Goal: Task Accomplishment & Management: Manage account settings

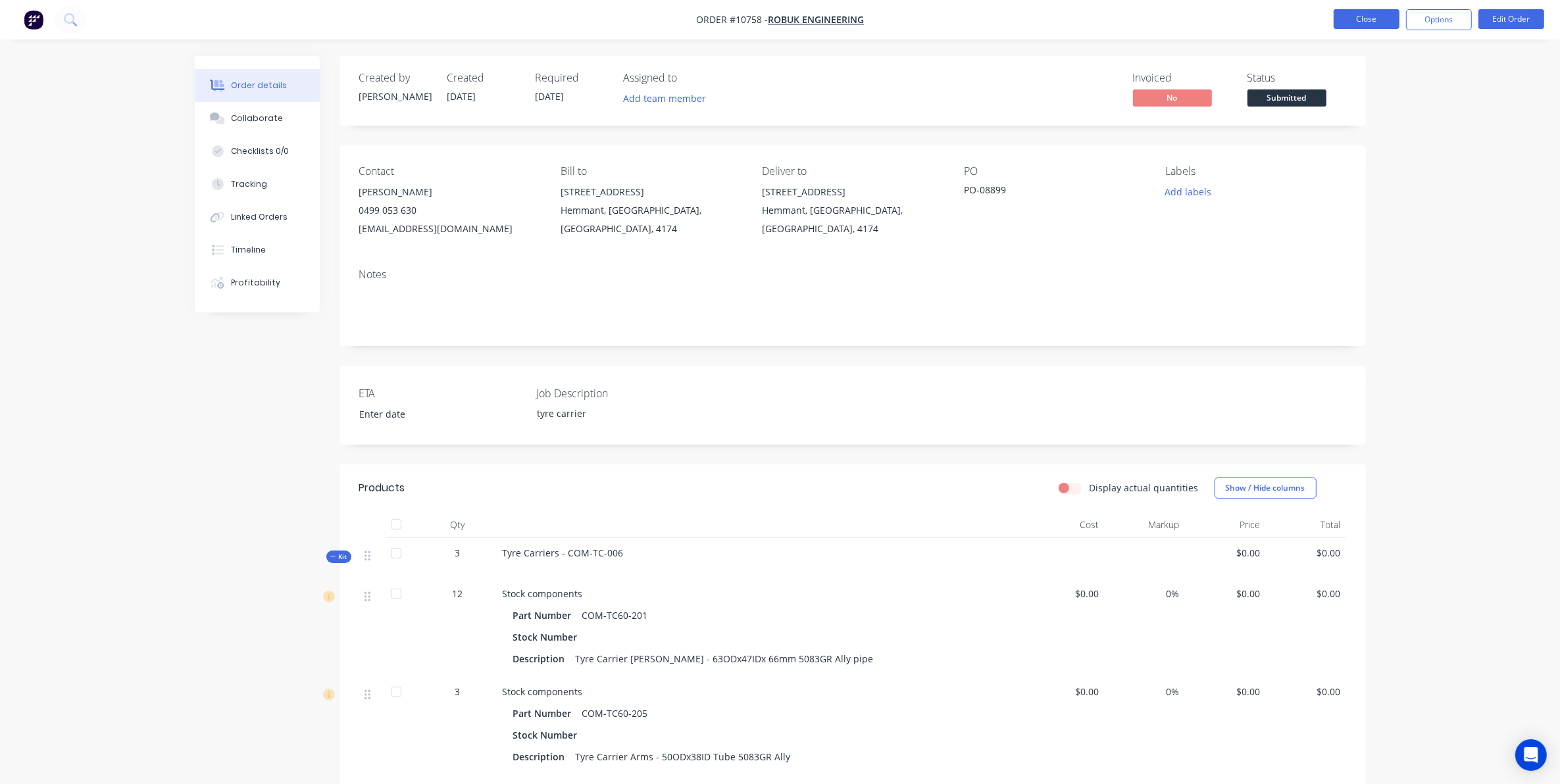
click at [1350, 19] on button "Close" at bounding box center [1366, 19] width 66 height 19
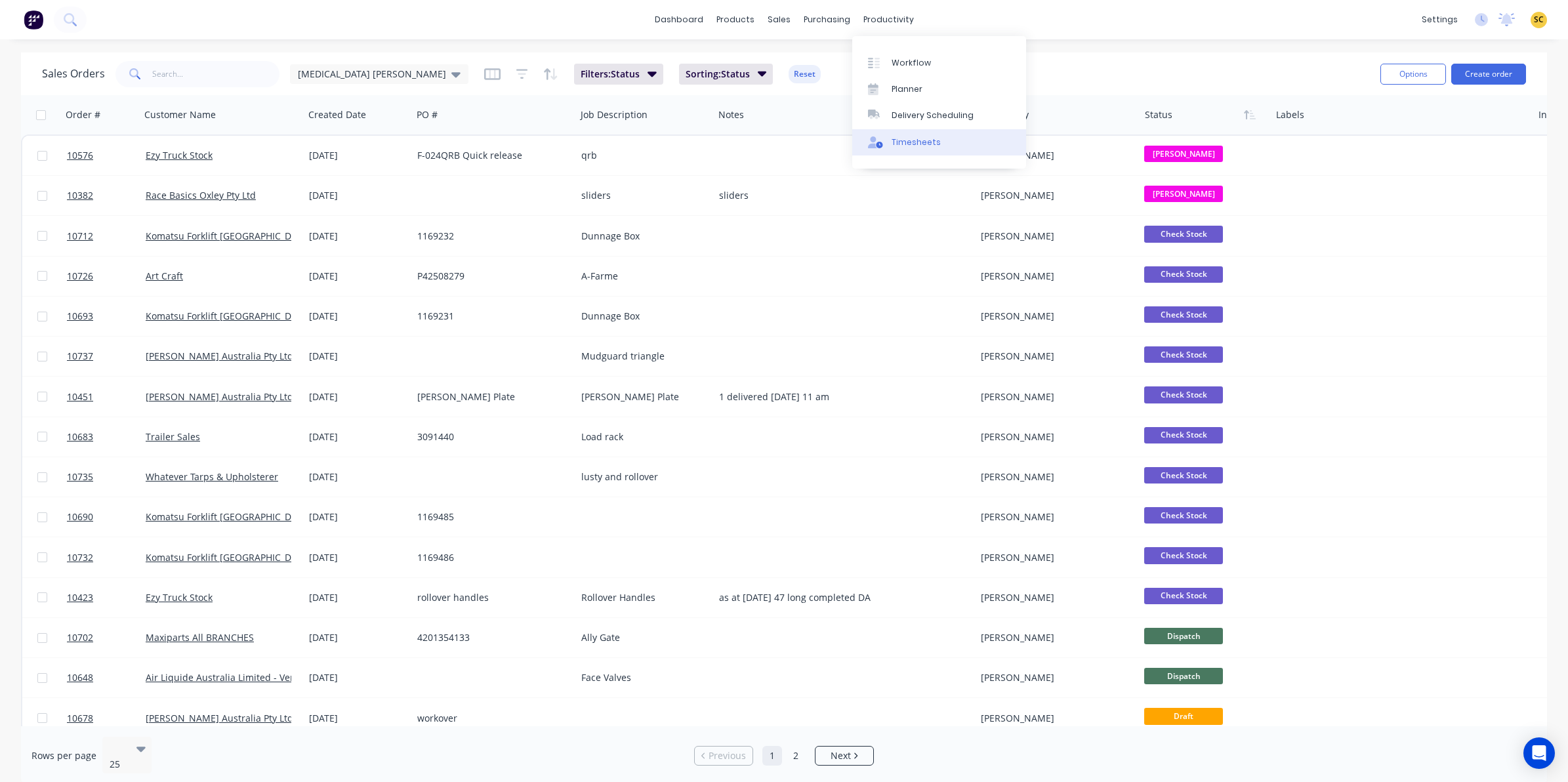
click at [915, 148] on link "Timesheets" at bounding box center [939, 142] width 174 height 26
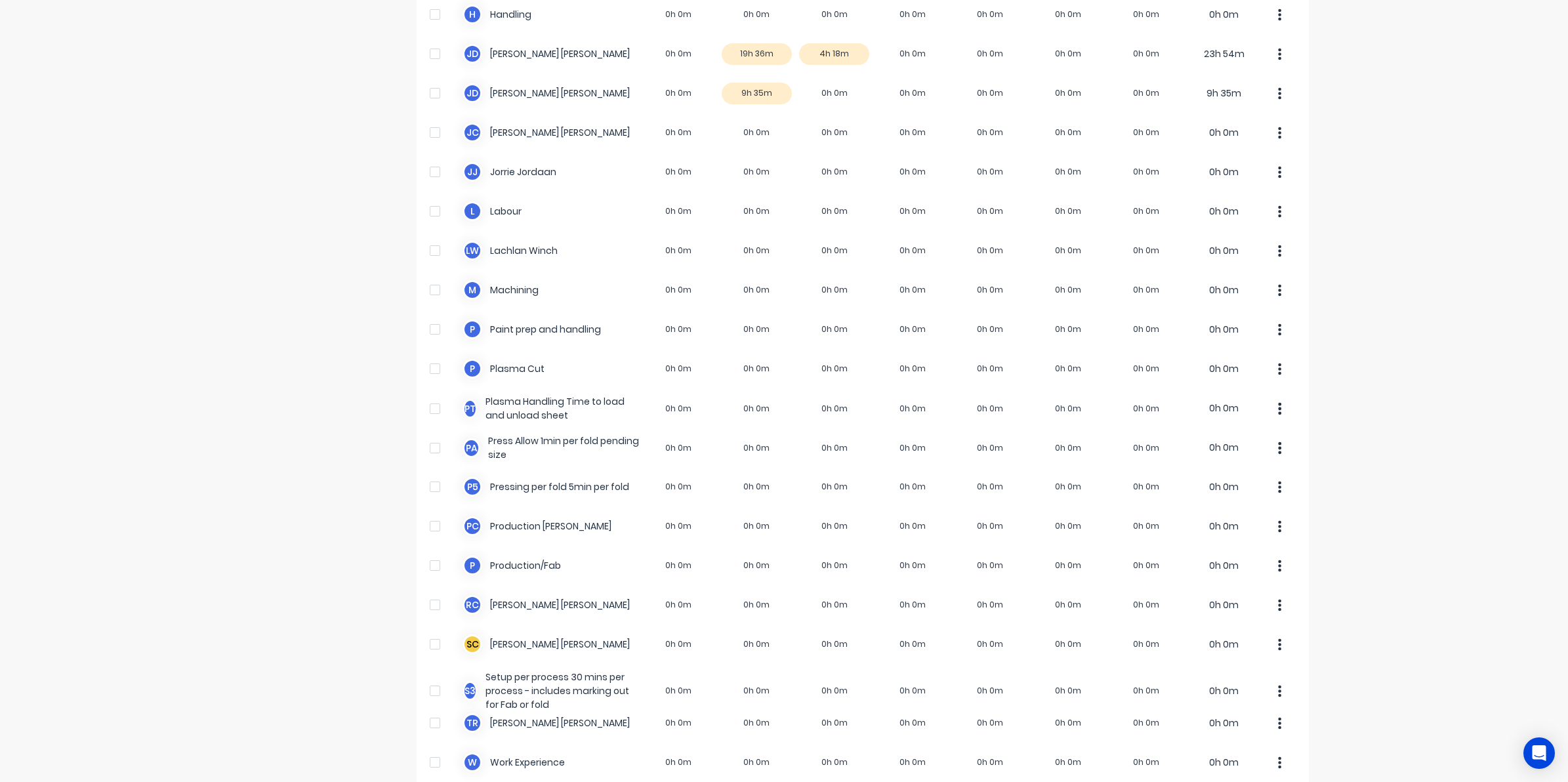
scroll to position [673, 0]
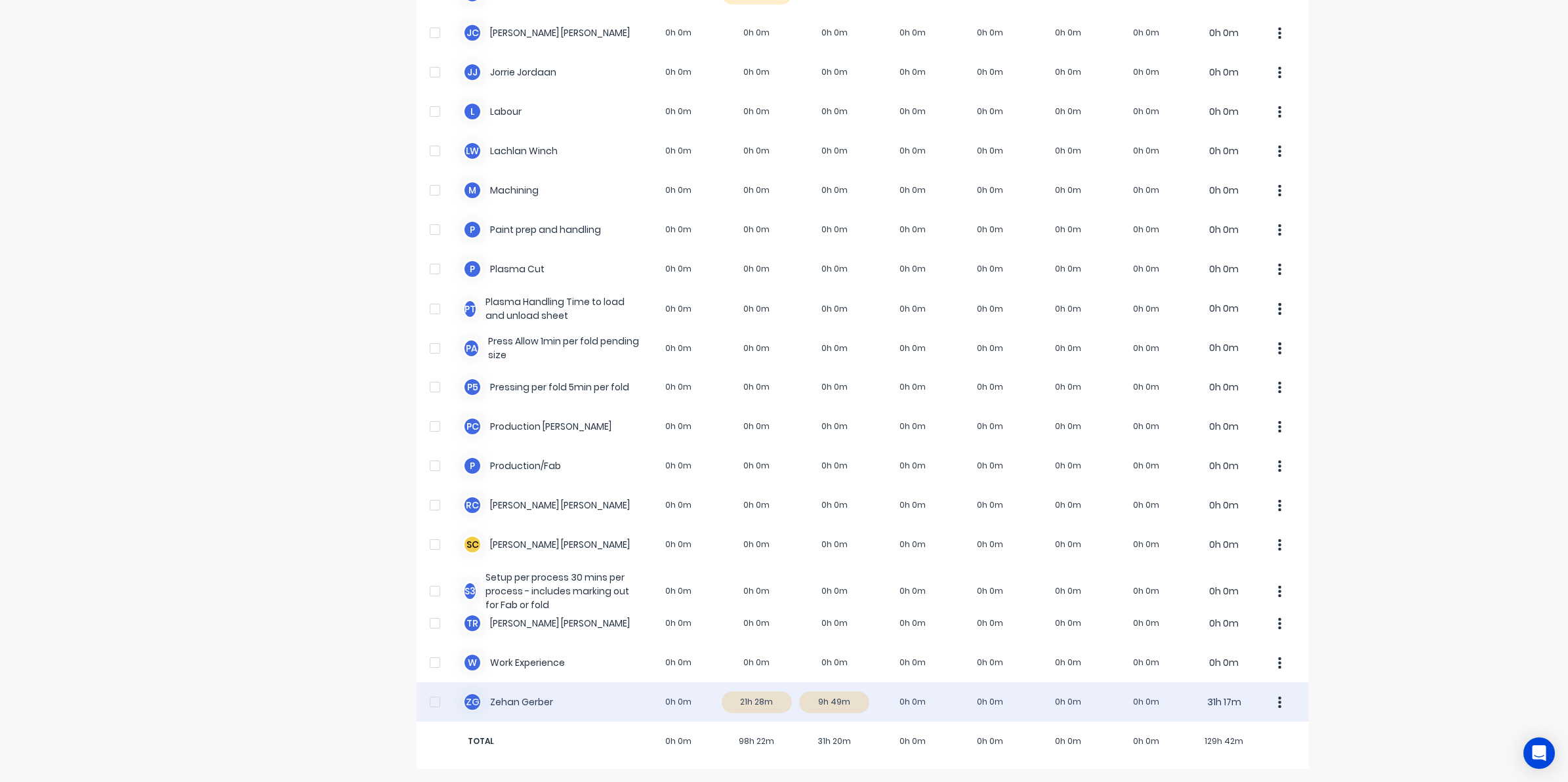
click at [807, 706] on div "Z G Zehan Gerber 0h 0m 21h 28m 9h 49m 0h 0m 0h 0m 0h 0m 0h 0m 31h 17m" at bounding box center [862, 702] width 892 height 39
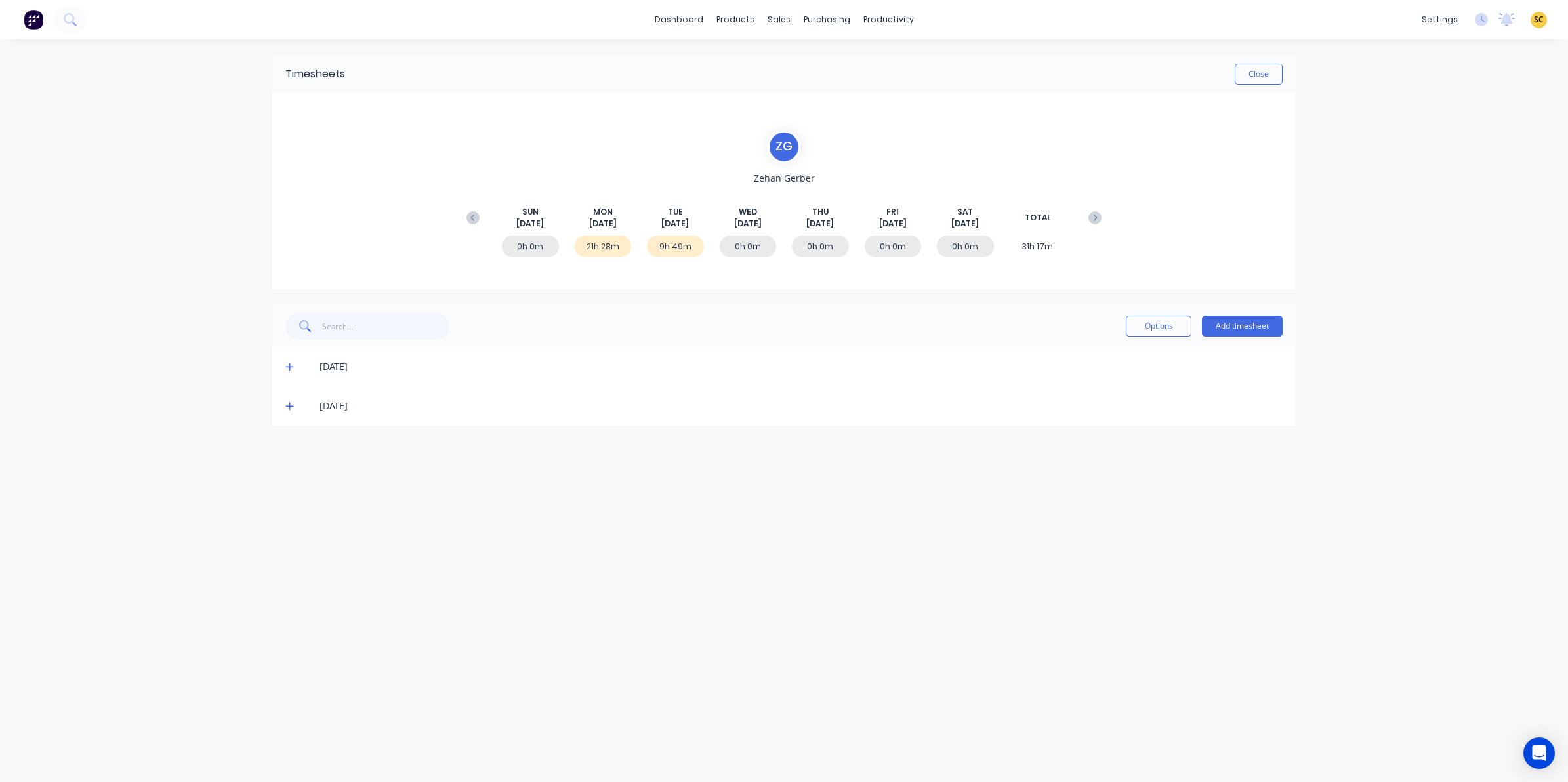
click at [288, 404] on icon at bounding box center [289, 406] width 8 height 9
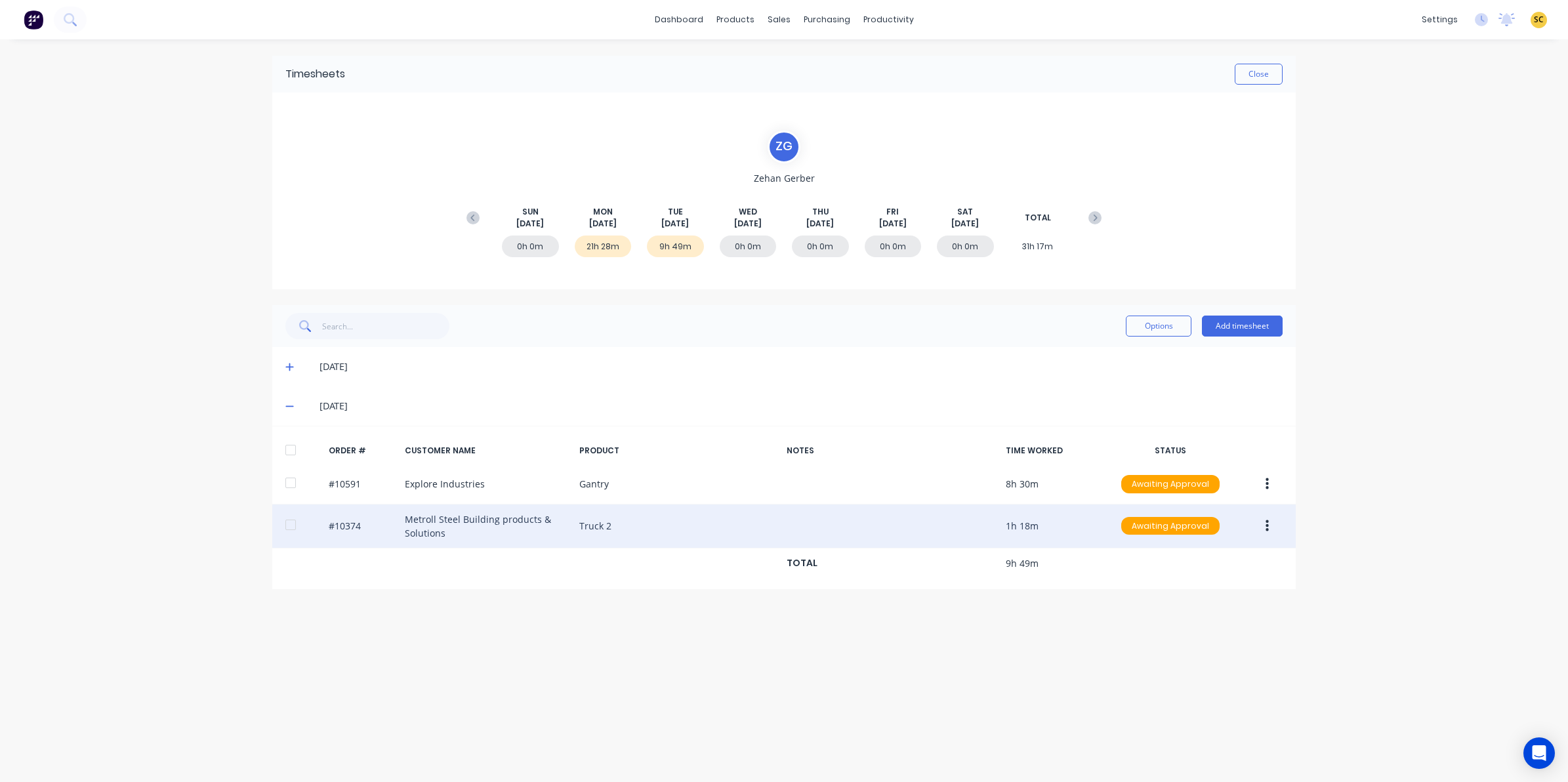
click at [1266, 528] on icon "button" at bounding box center [1267, 526] width 3 height 12
click at [1198, 612] on div "Edit" at bounding box center [1220, 613] width 101 height 19
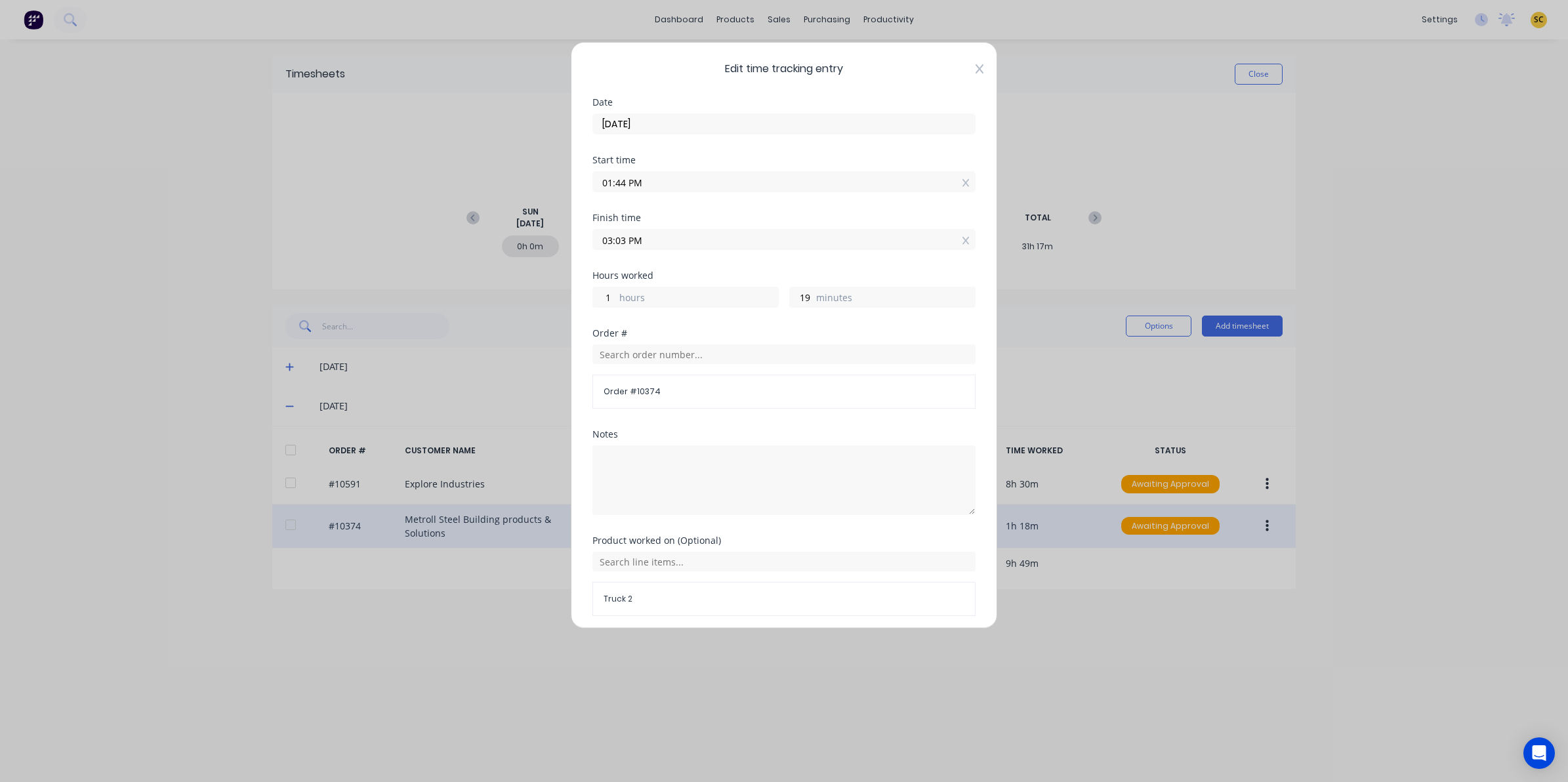
click at [975, 71] on icon at bounding box center [979, 69] width 8 height 10
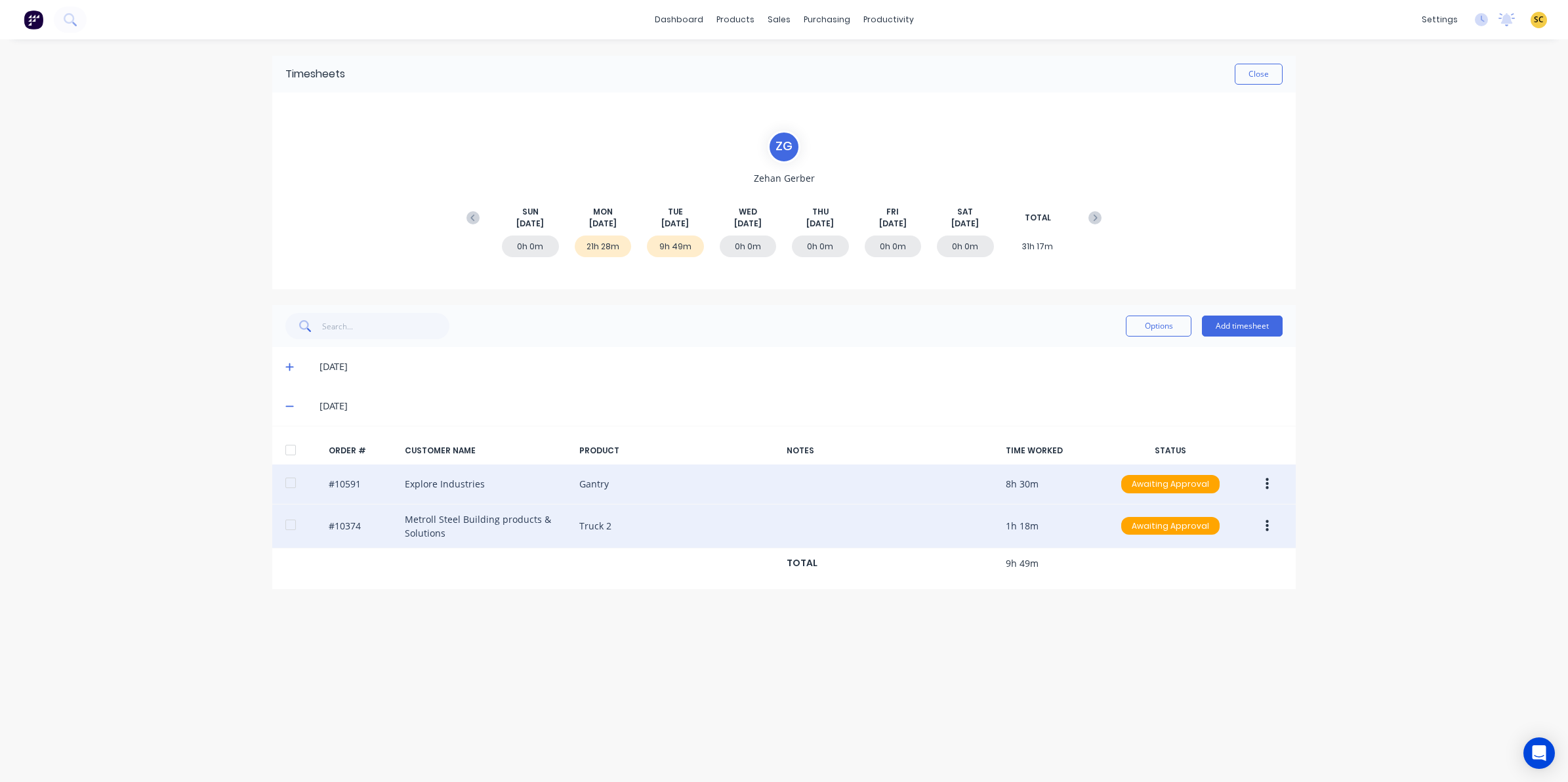
drag, startPoint x: 1271, startPoint y: 477, endPoint x: 1270, endPoint y: 497, distance: 20.0
click at [1271, 479] on button "button" at bounding box center [1266, 484] width 30 height 24
click at [1186, 572] on div "Edit" at bounding box center [1220, 571] width 101 height 19
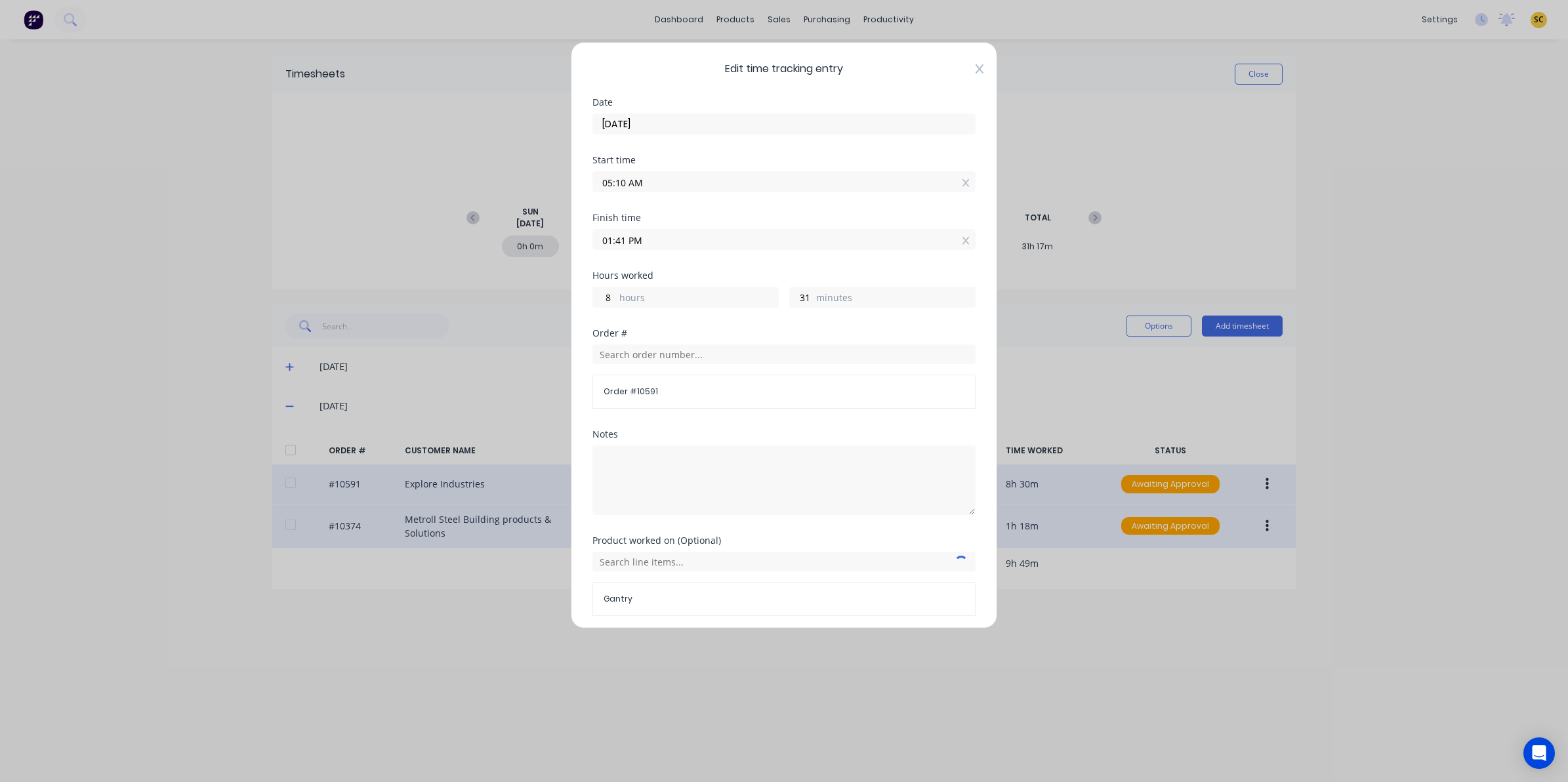
click at [975, 68] on icon at bounding box center [979, 69] width 8 height 10
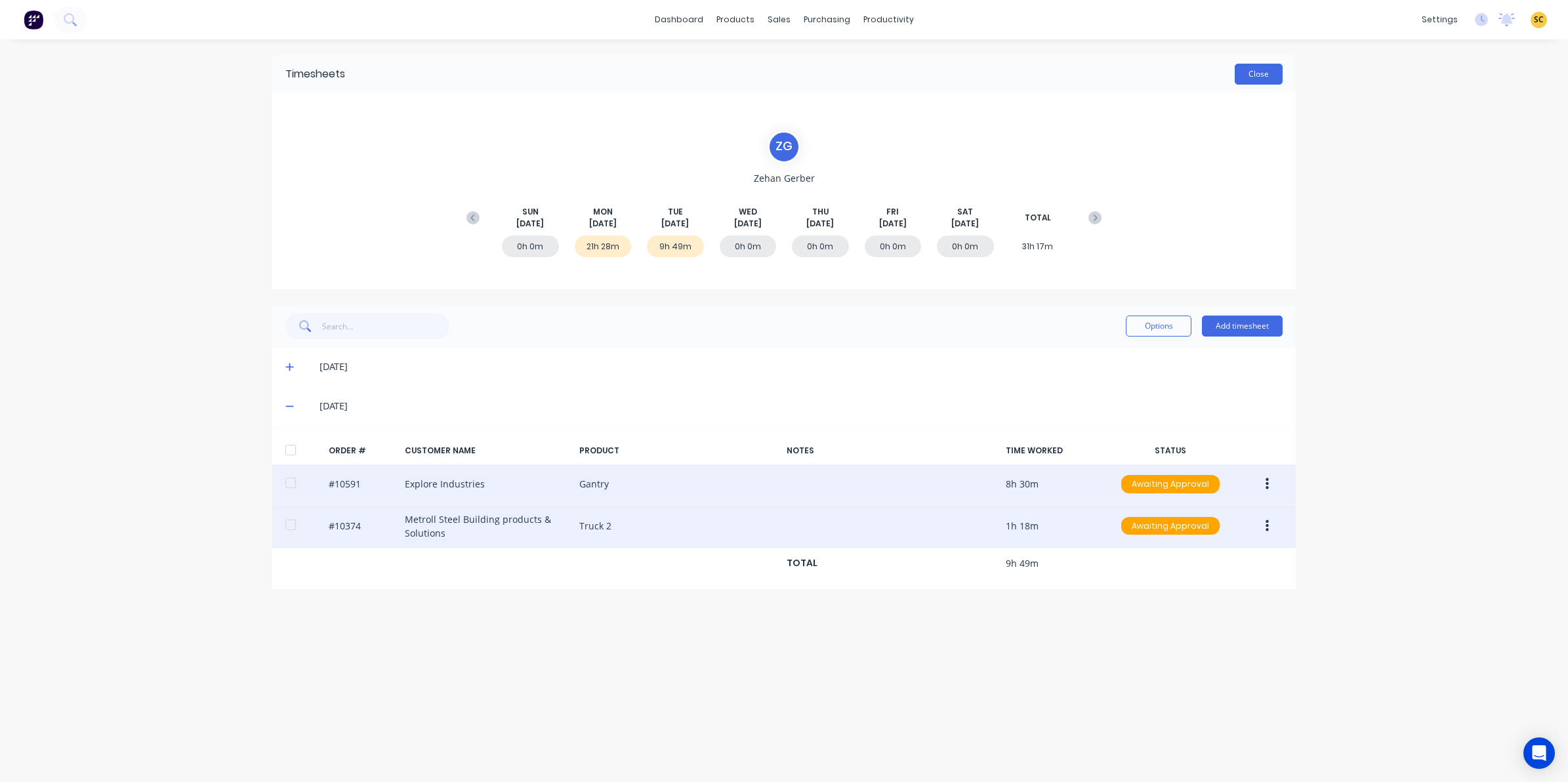
click at [1269, 77] on button "Close" at bounding box center [1259, 74] width 48 height 21
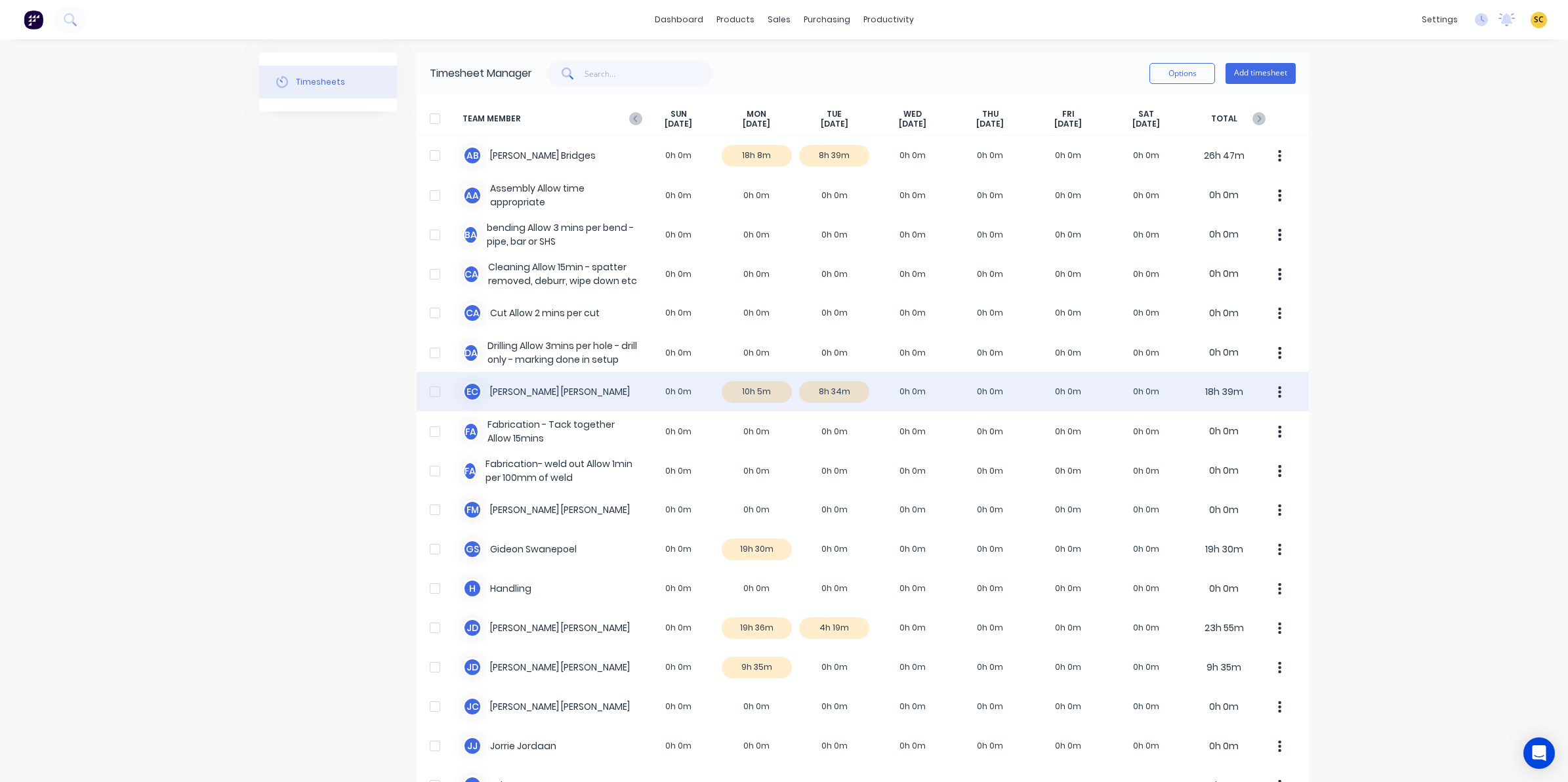
click at [831, 391] on div "E C Erik Coetzee 0h 0m 10h 5m 8h 34m 0h 0m 0h 0m 0h 0m 0h 0m 18h 39m" at bounding box center [862, 391] width 892 height 39
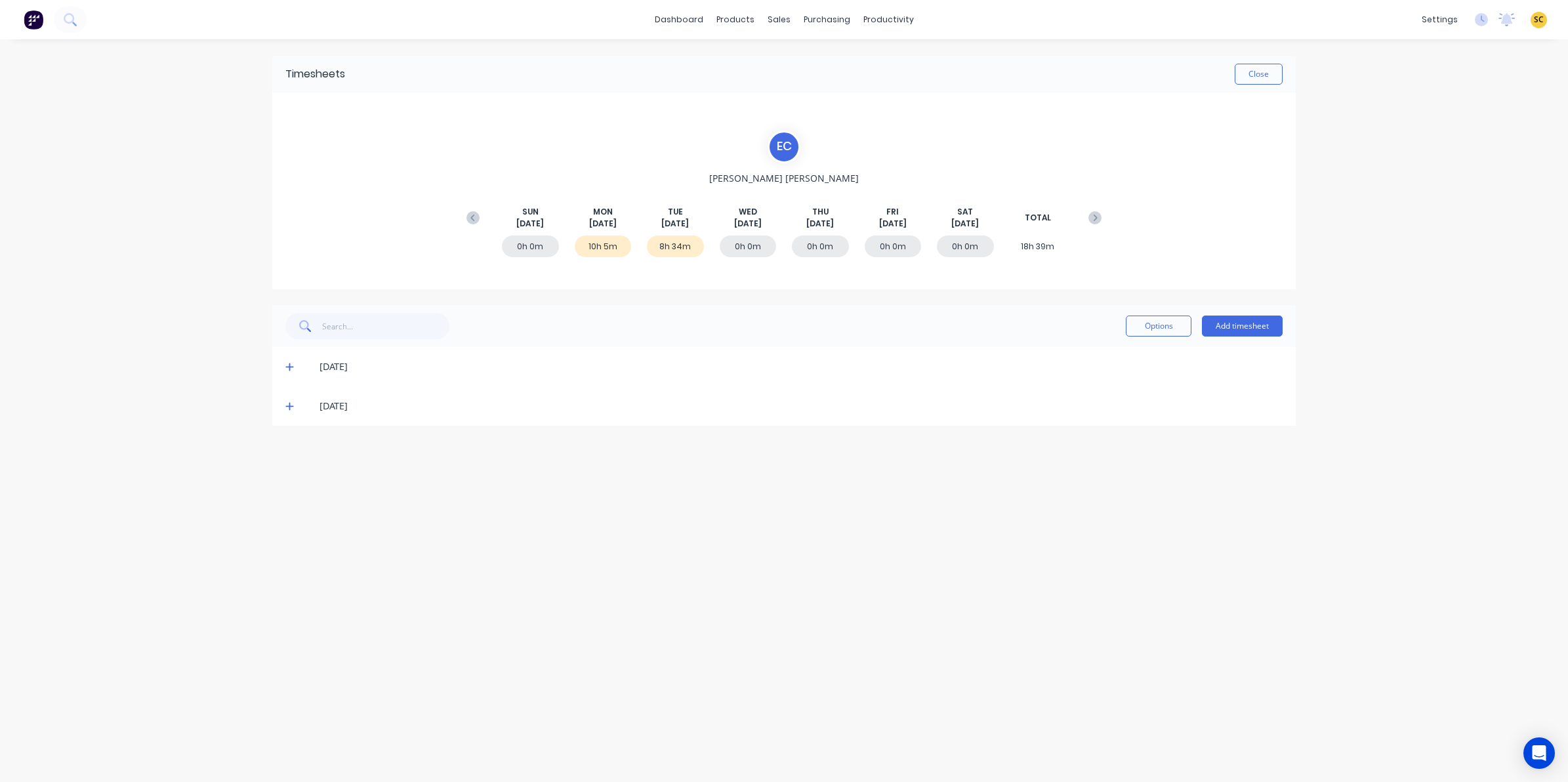
click at [290, 404] on icon at bounding box center [289, 406] width 8 height 9
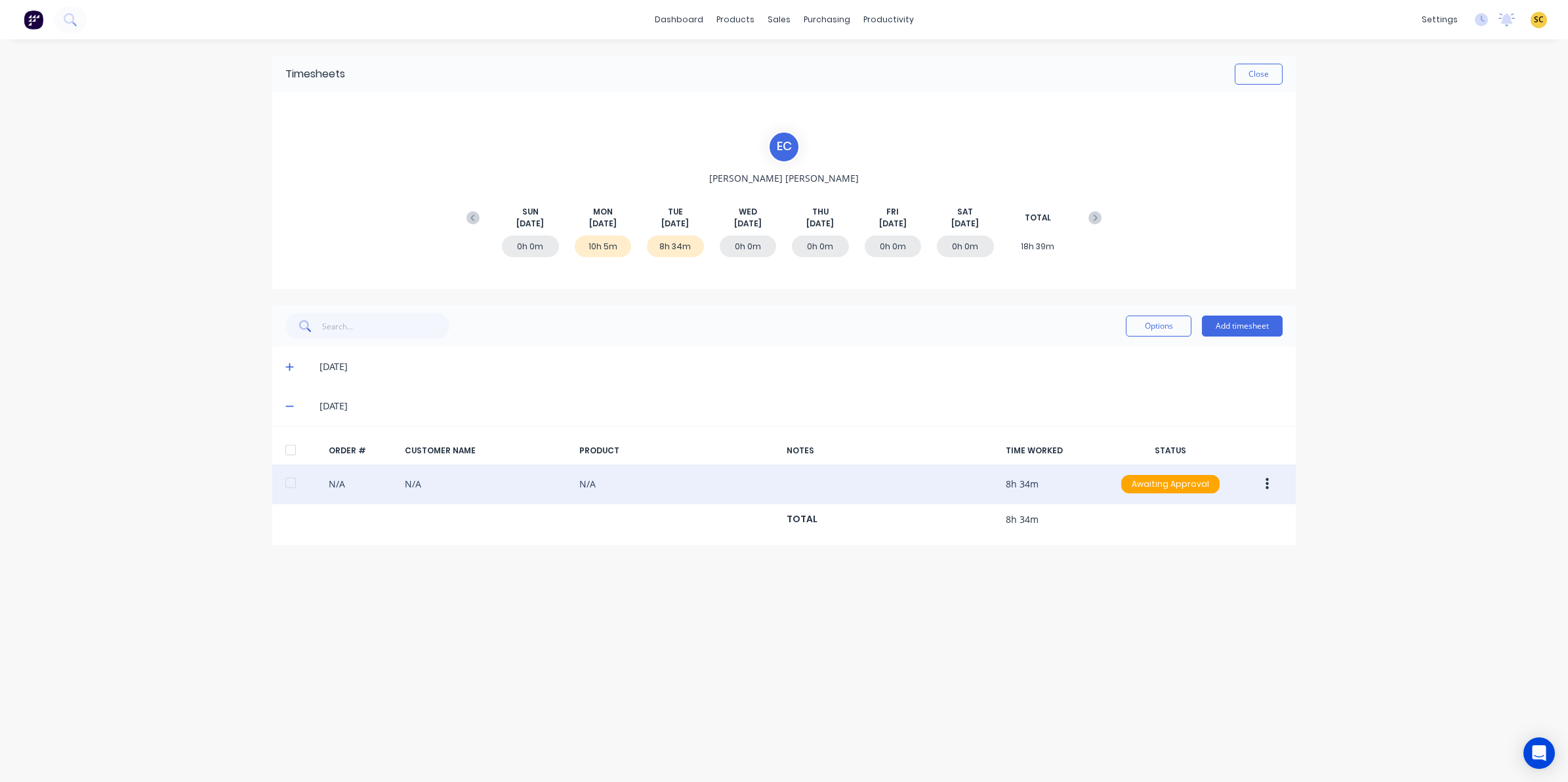
click at [1266, 489] on icon "button" at bounding box center [1267, 484] width 3 height 12
click at [1193, 562] on div "Edit" at bounding box center [1220, 571] width 101 height 19
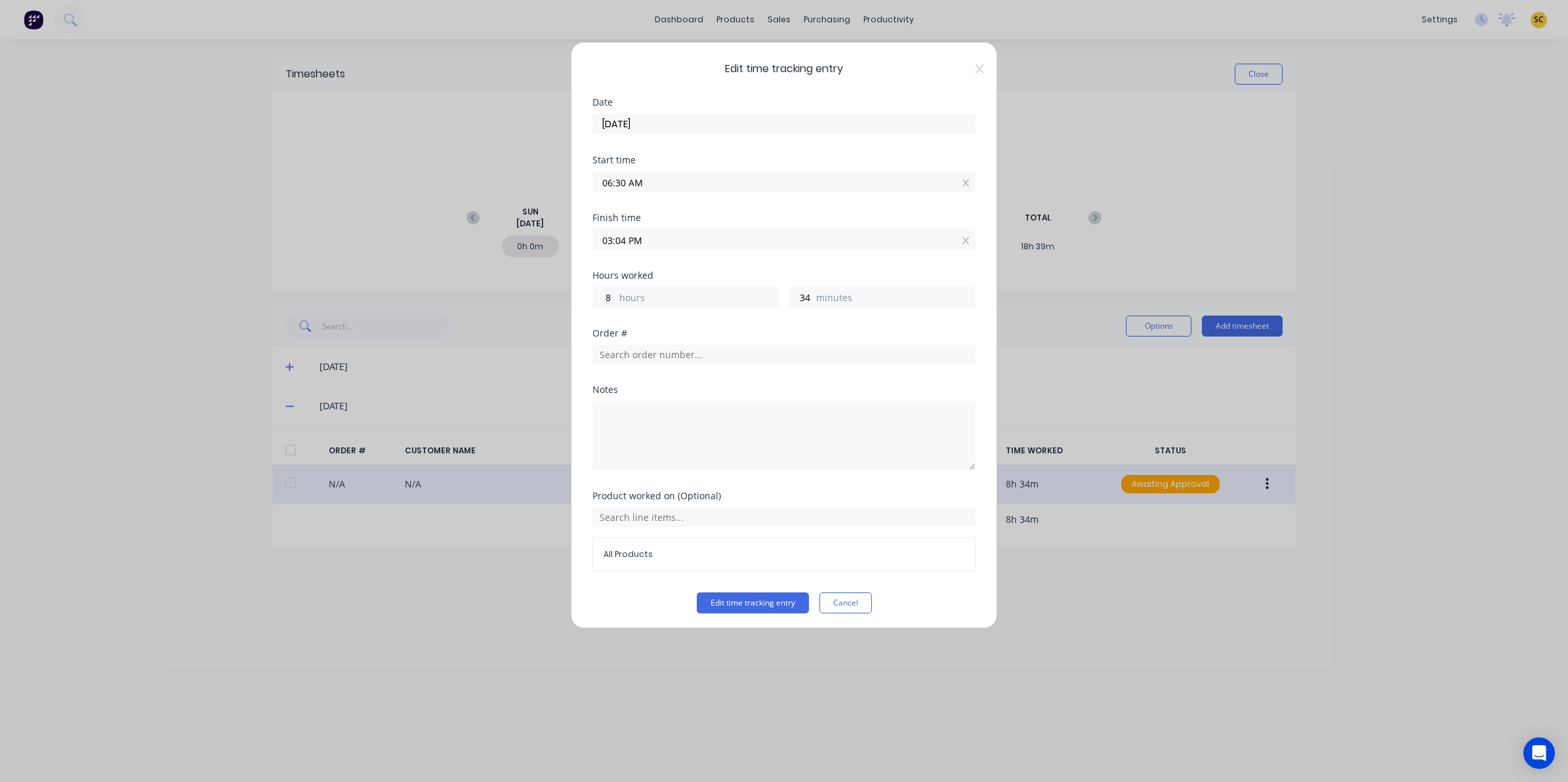
click at [972, 66] on div "Edit time tracking entry Date 09/09/2025 Start time 06:30 AM Finish time 03:04 …" at bounding box center [784, 335] width 427 height 586
click at [975, 68] on icon at bounding box center [979, 69] width 8 height 10
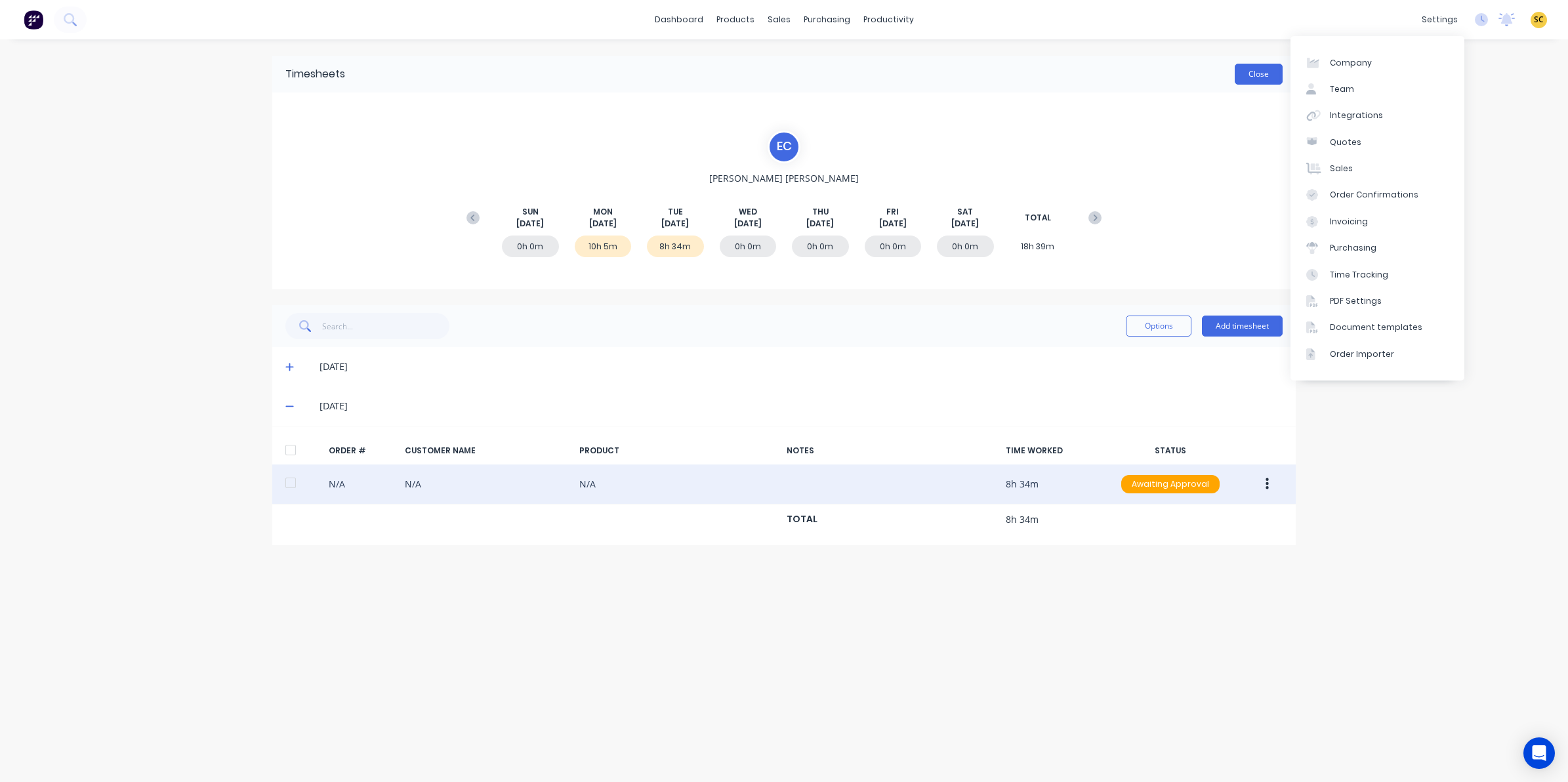
click at [1261, 73] on button "Close" at bounding box center [1259, 74] width 48 height 21
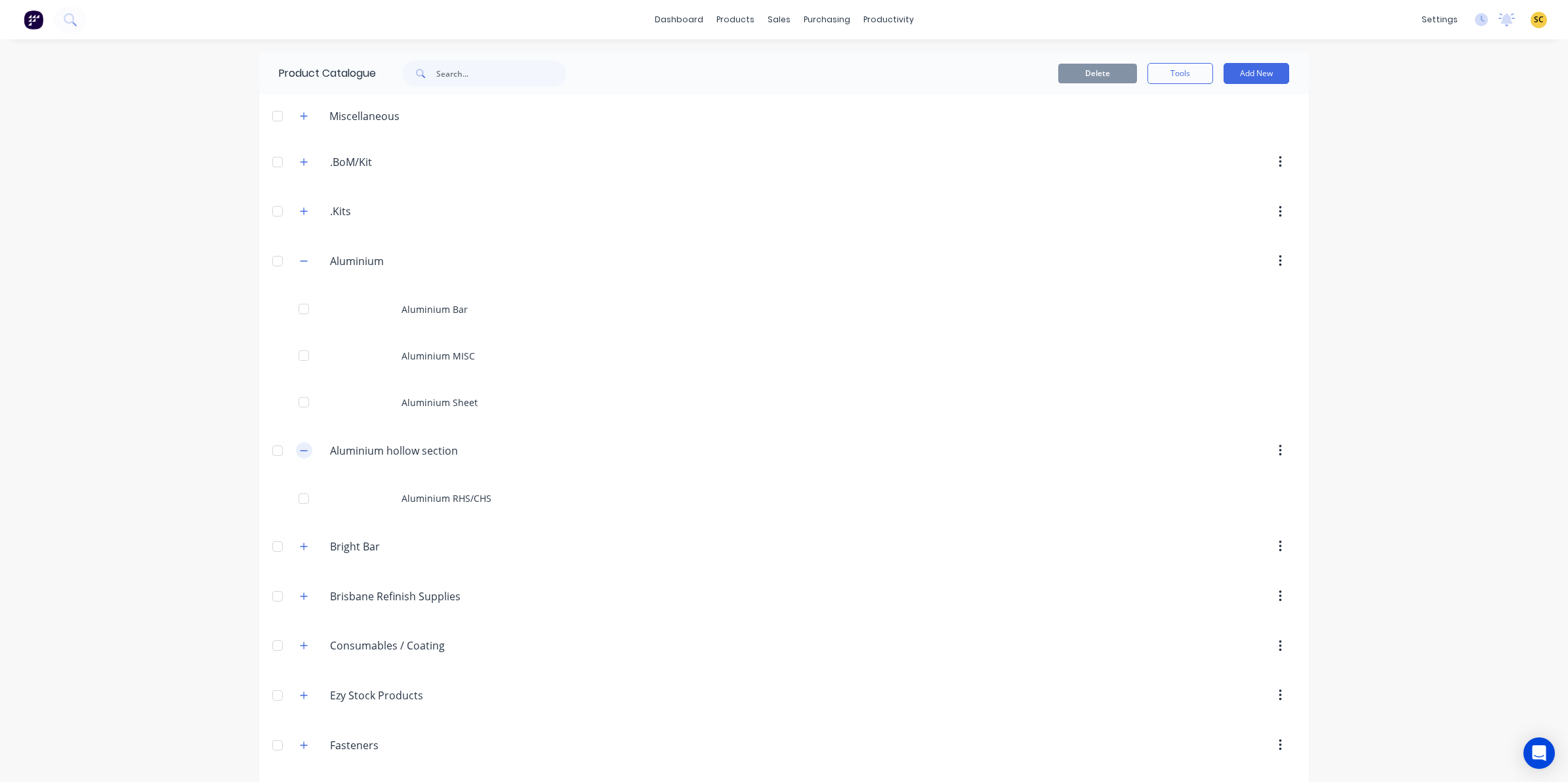
click at [302, 456] on button "button" at bounding box center [304, 450] width 16 height 16
click at [296, 256] on button "button" at bounding box center [304, 261] width 16 height 16
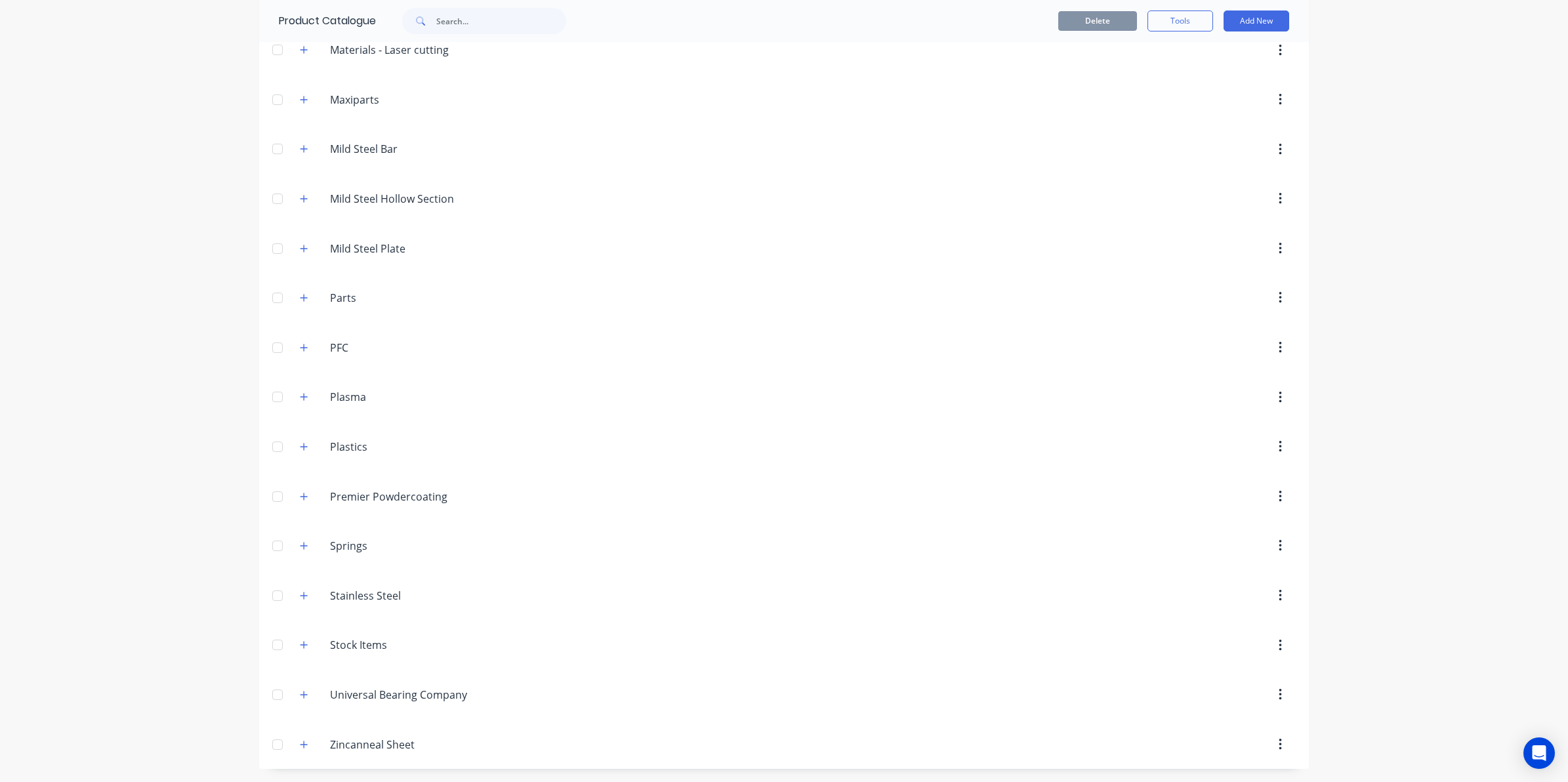
scroll to position [915, 0]
click at [300, 592] on icon "button" at bounding box center [303, 595] width 8 height 9
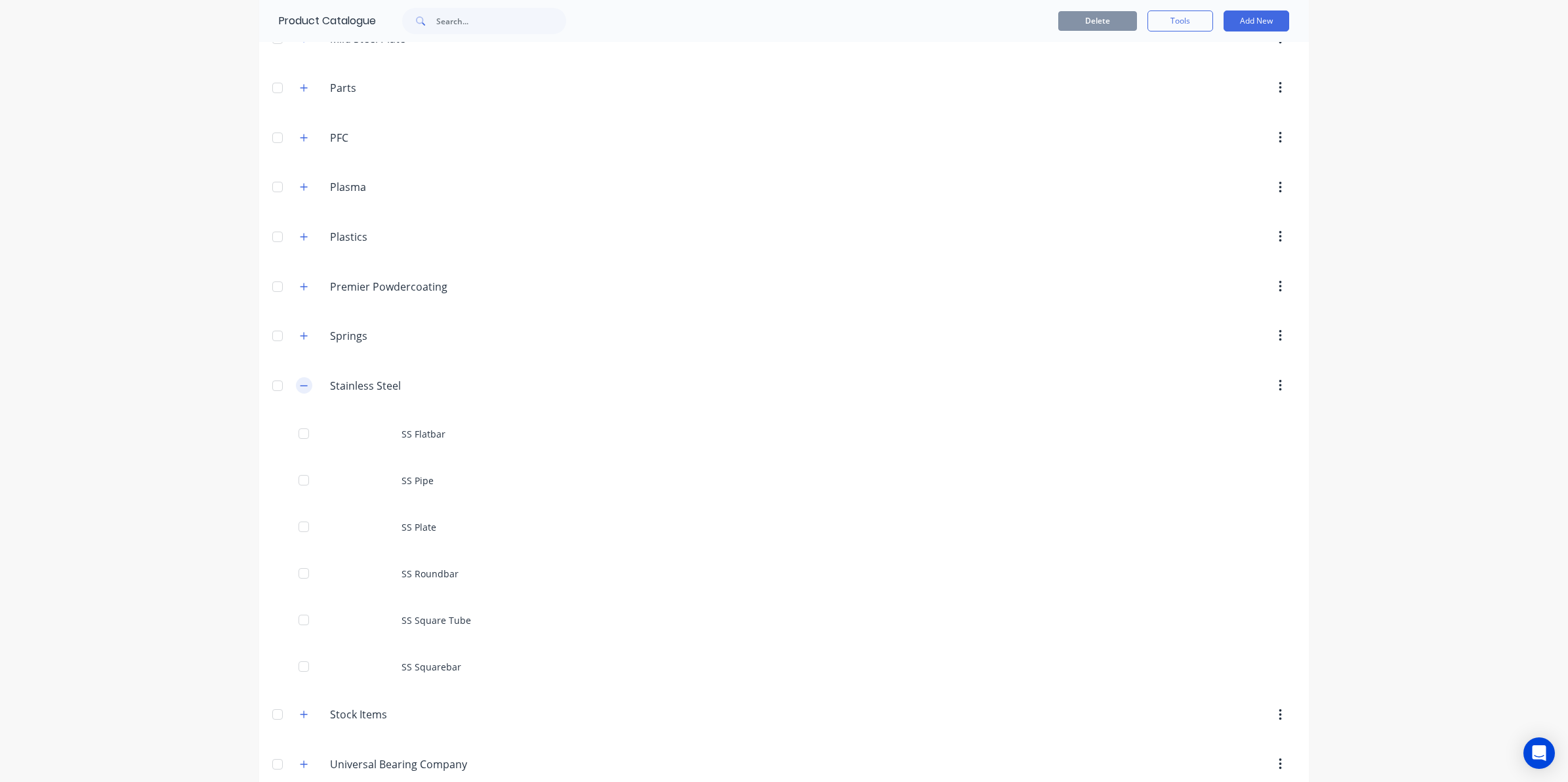
scroll to position [1195, 0]
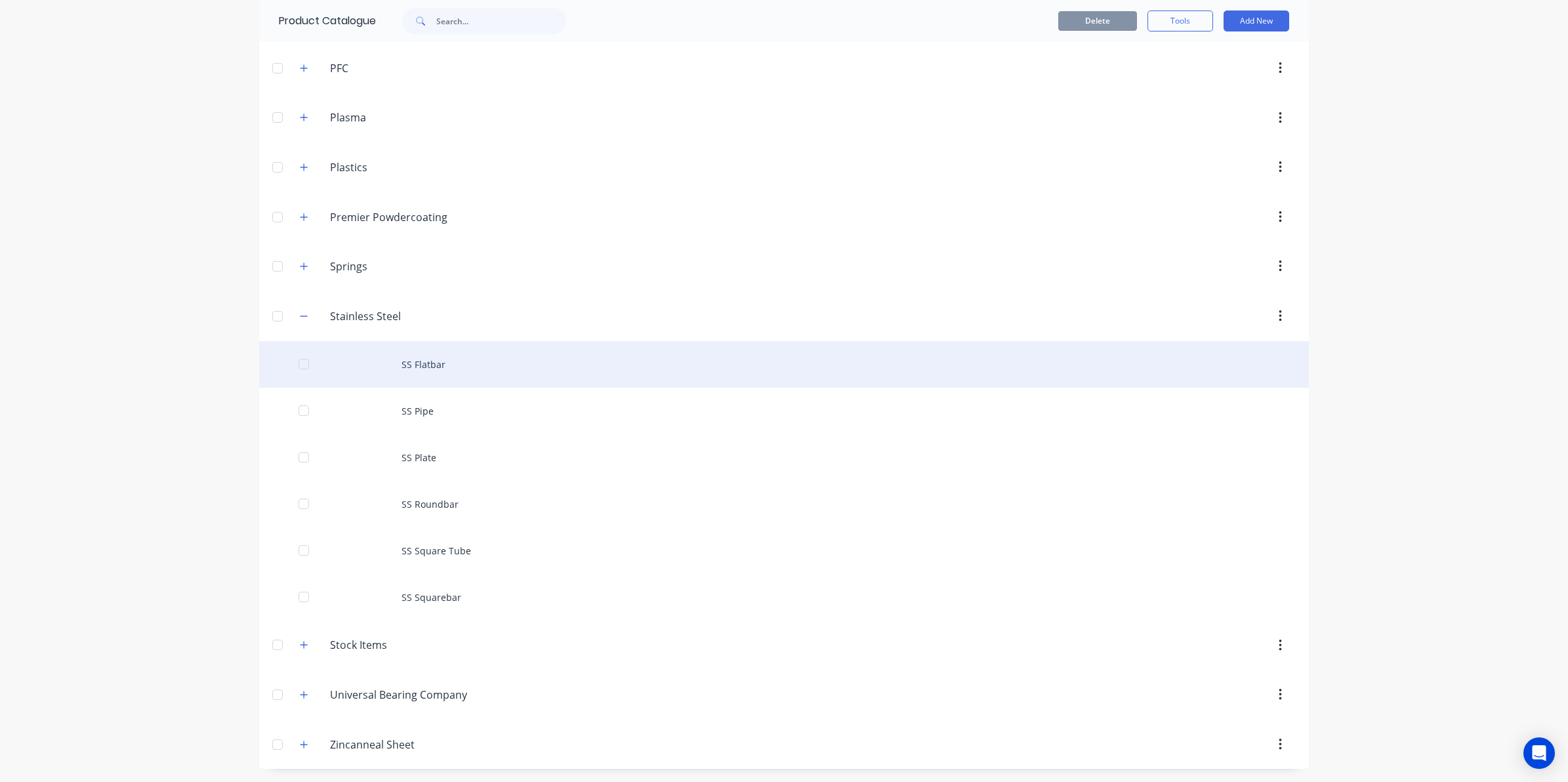
click at [435, 358] on div "SS Flatbar" at bounding box center [784, 364] width 1050 height 47
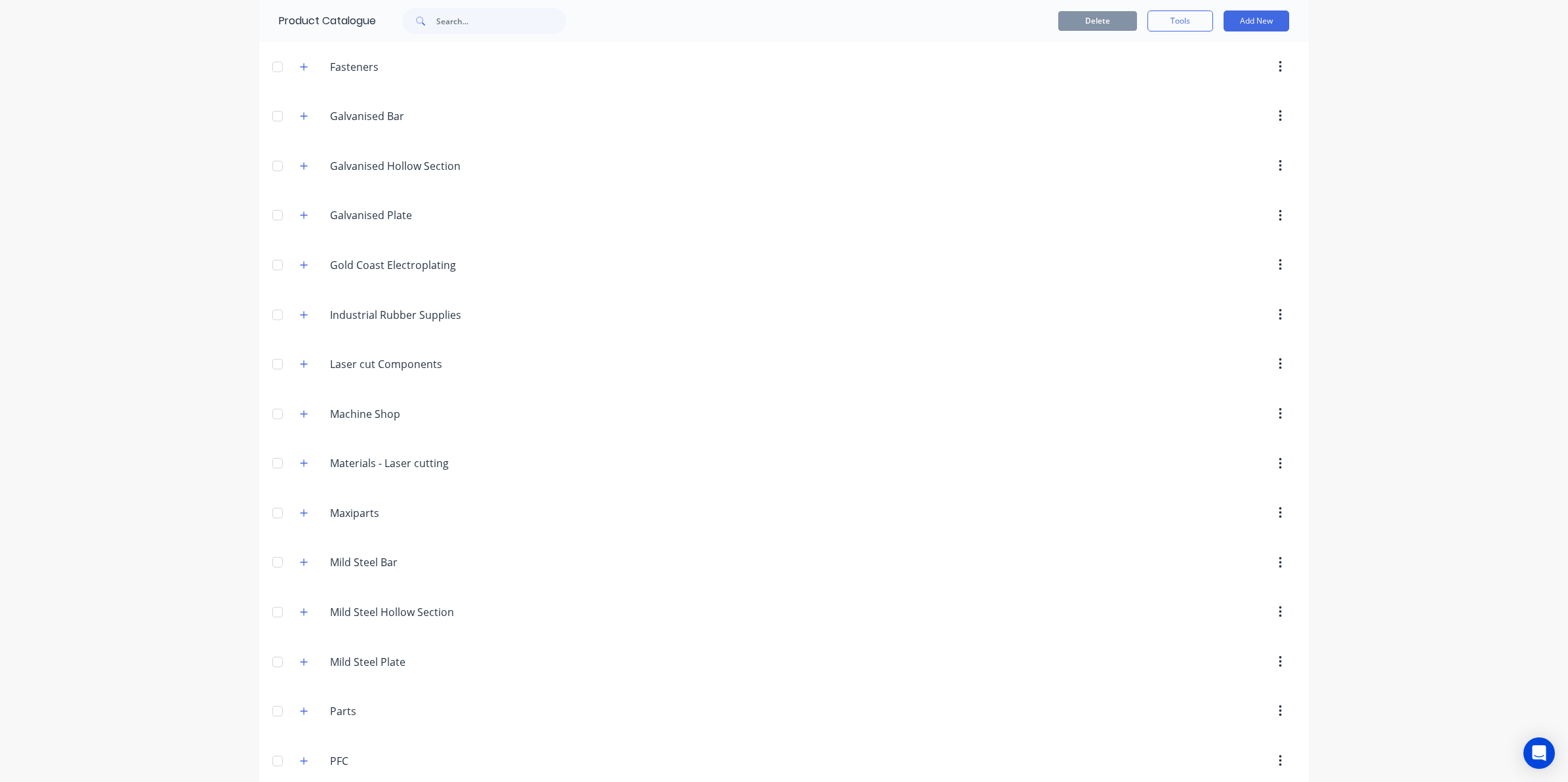
scroll to position [983, 0]
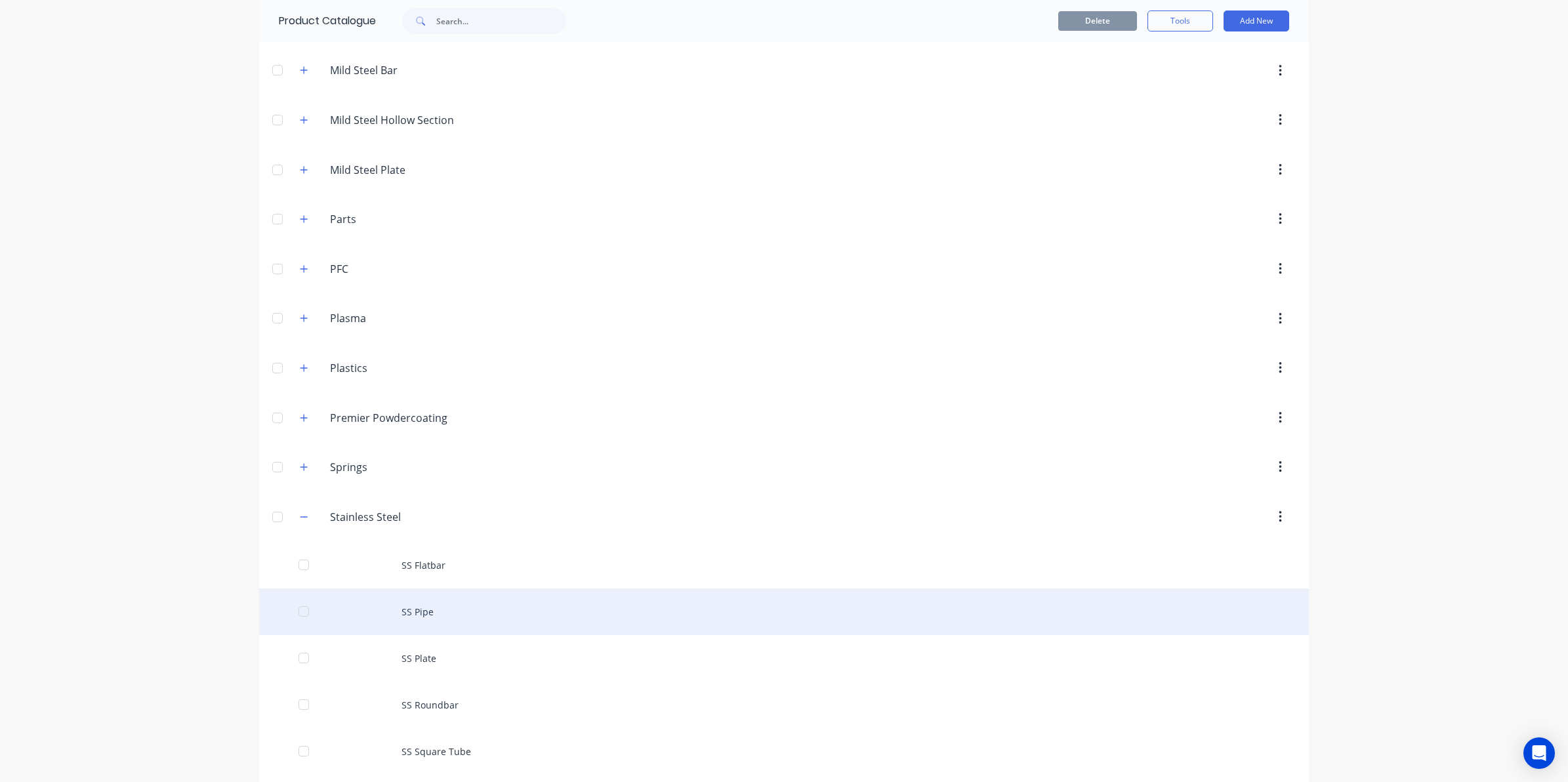
click at [434, 609] on div "SS Pipe" at bounding box center [784, 611] width 1050 height 47
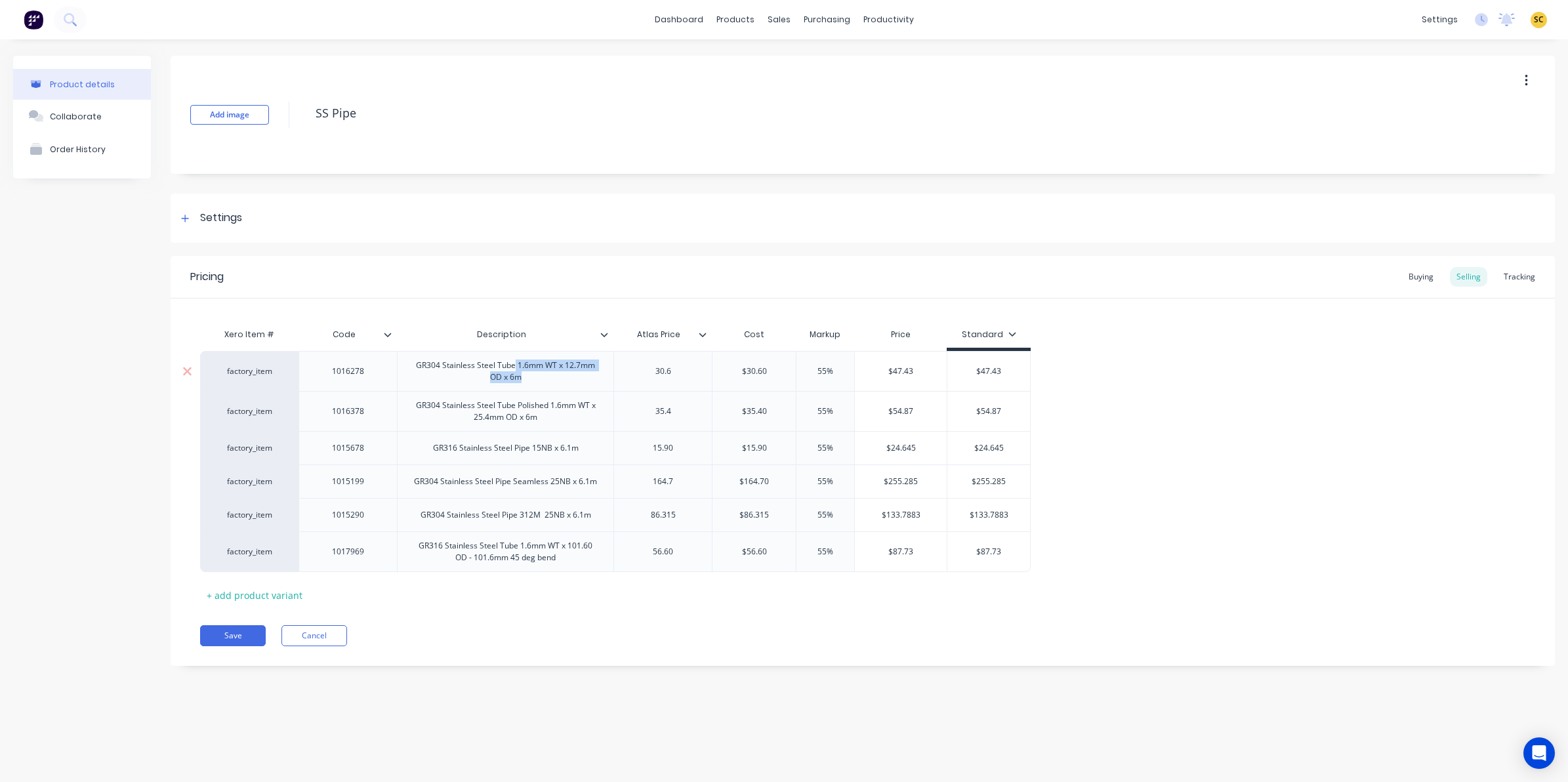
drag, startPoint x: 515, startPoint y: 366, endPoint x: 538, endPoint y: 382, distance: 28.0
click at [538, 382] on div "GR304 Stainless Steel Tube 1.6mm WT x 12.7mm OD x 6m" at bounding box center [506, 371] width 205 height 29
copy div "1.6mm WT x 12.7mm OD x 6m"
type textarea "x"
